Goal: Find contact information: Find contact information

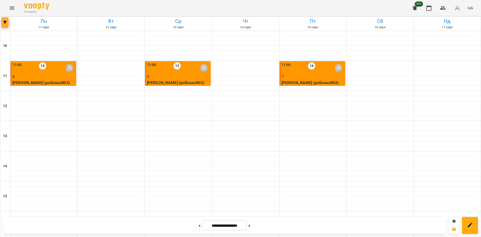
click at [2, 23] on span "button" at bounding box center [5, 22] width 7 height 3
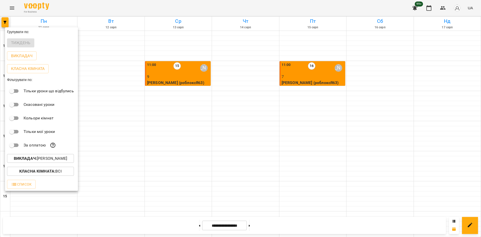
click at [44, 159] on p "Викладач : [PERSON_NAME]" at bounding box center [40, 158] width 53 height 6
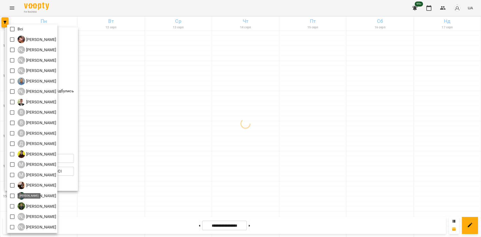
scroll to position [1, 0]
click at [137, 173] on div at bounding box center [240, 118] width 481 height 237
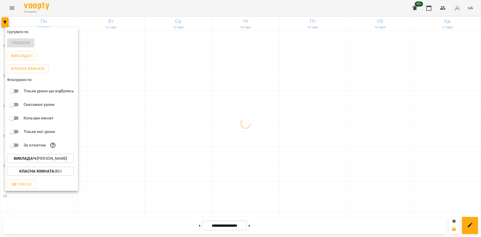
click at [236, 140] on div at bounding box center [240, 118] width 481 height 237
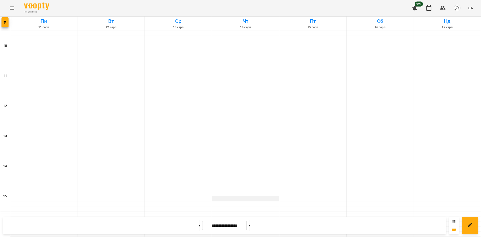
scroll to position [208, 0]
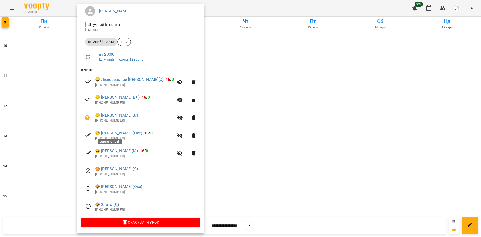
scroll to position [45, 0]
drag, startPoint x: 124, startPoint y: 172, endPoint x: 97, endPoint y: 174, distance: 27.1
click at [97, 174] on p "[PHONE_NUMBER]" at bounding box center [147, 174] width 105 height 5
copy p "380976535306"
click at [239, 112] on div at bounding box center [240, 118] width 481 height 237
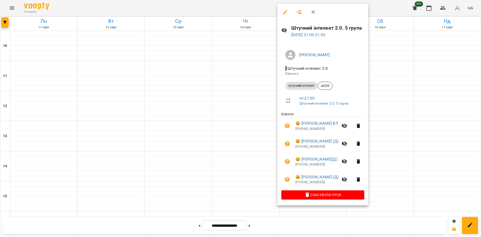
click at [248, 119] on div at bounding box center [240, 118] width 481 height 237
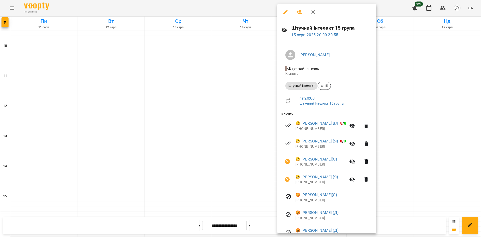
click at [238, 119] on div at bounding box center [240, 118] width 481 height 237
